Goal: Information Seeking & Learning: Learn about a topic

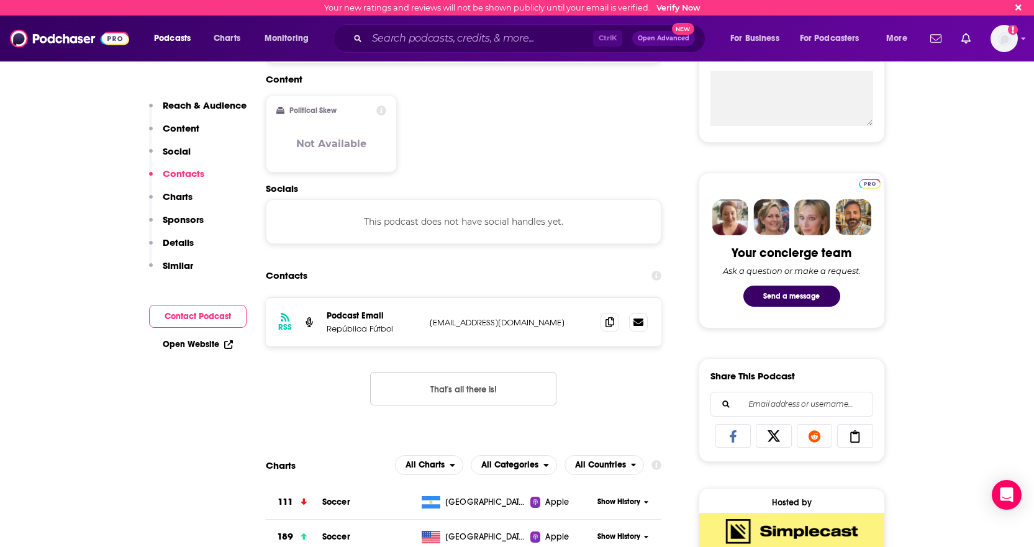
scroll to position [497, 0]
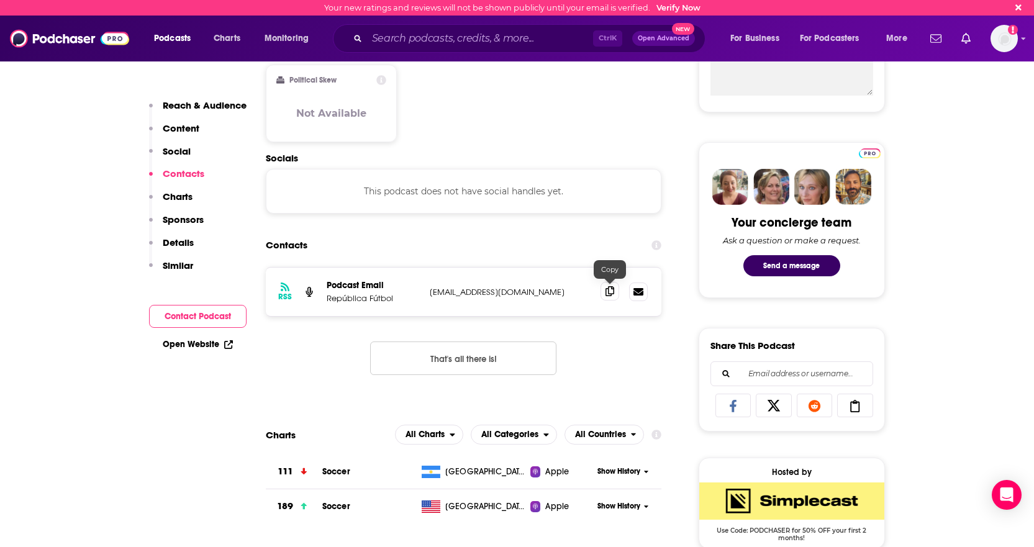
click at [608, 292] on icon at bounding box center [610, 291] width 9 height 10
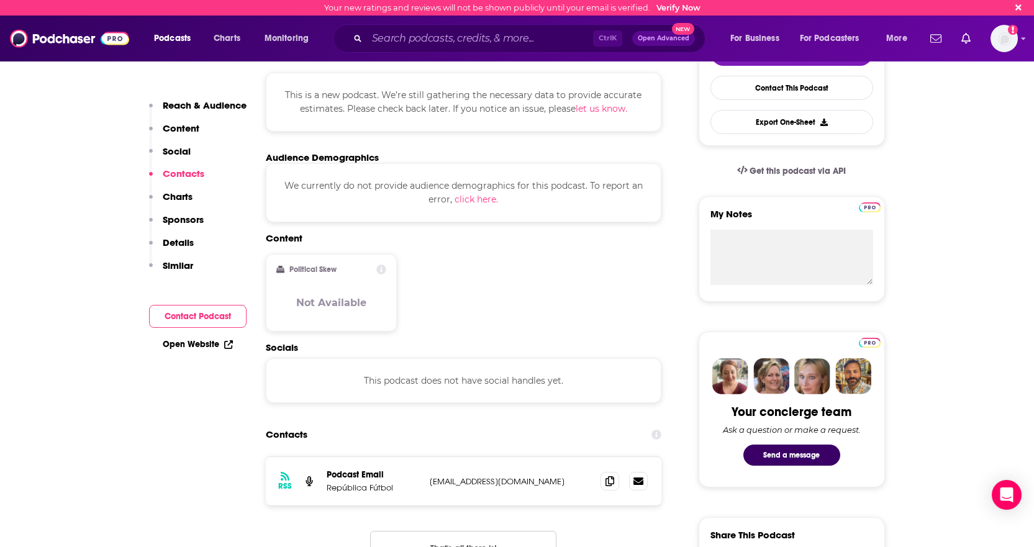
scroll to position [0, 0]
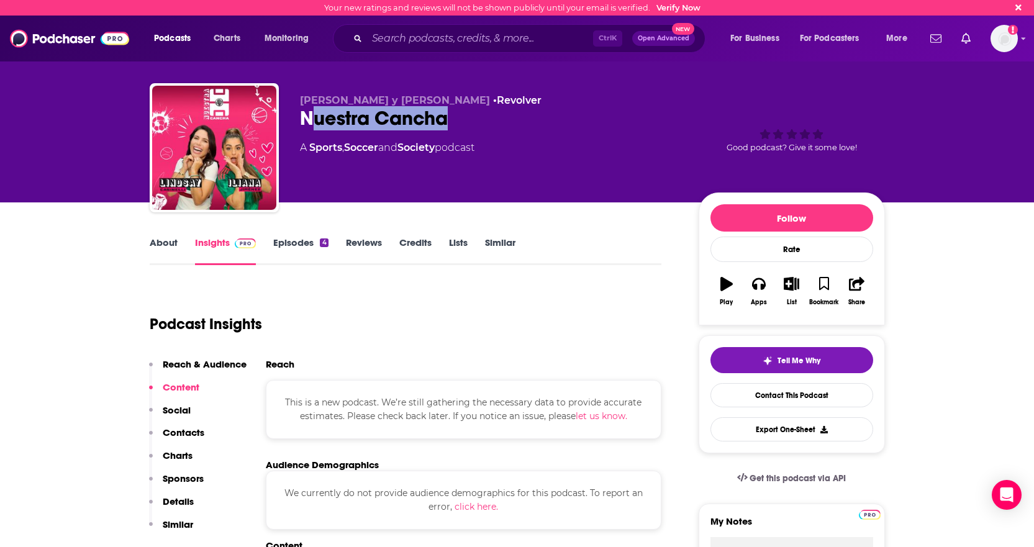
drag, startPoint x: 454, startPoint y: 120, endPoint x: 308, endPoint y: 122, distance: 146.6
click at [308, 122] on div "Nuestra Cancha" at bounding box center [489, 118] width 379 height 24
click at [306, 122] on div "Nuestra Cancha" at bounding box center [489, 118] width 379 height 24
drag, startPoint x: 302, startPoint y: 122, endPoint x: 448, endPoint y: 116, distance: 146.1
click at [448, 116] on div "Nuestra Cancha" at bounding box center [489, 118] width 379 height 24
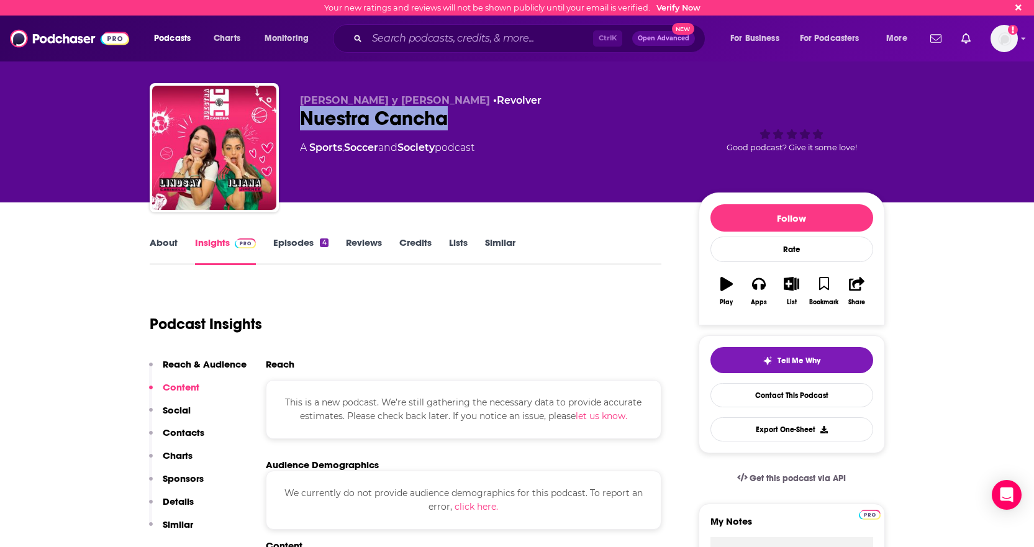
copy h2 "Nuestra Cancha"
click at [166, 241] on link "About" at bounding box center [164, 251] width 28 height 29
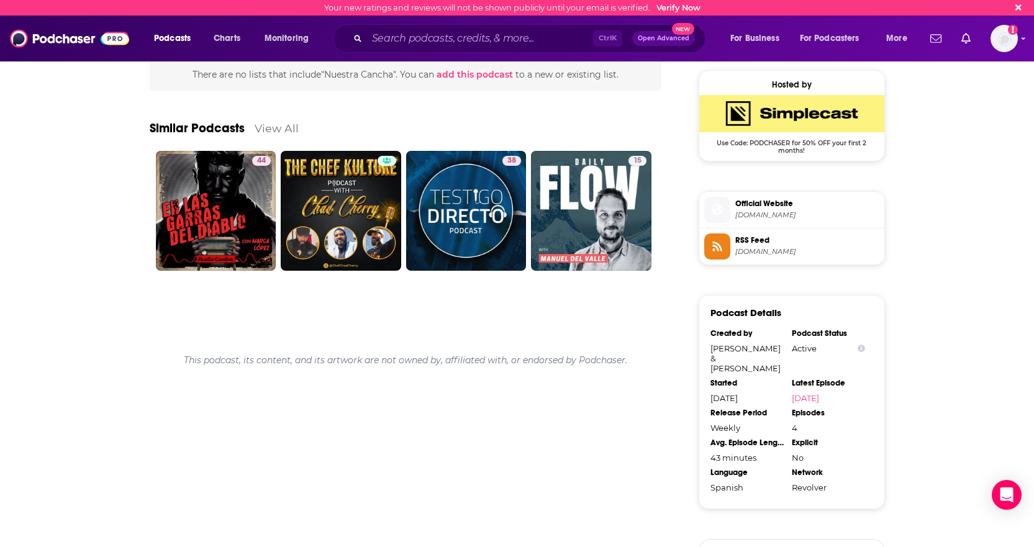
scroll to position [932, 0]
